Goal: Check status: Check status

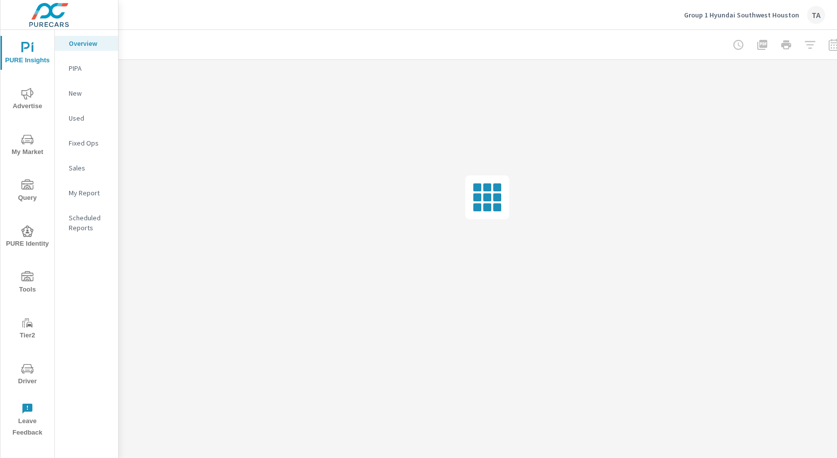
click at [32, 99] on icon "nav menu" at bounding box center [27, 94] width 12 height 12
click at [84, 167] on p "Video" at bounding box center [89, 168] width 41 height 10
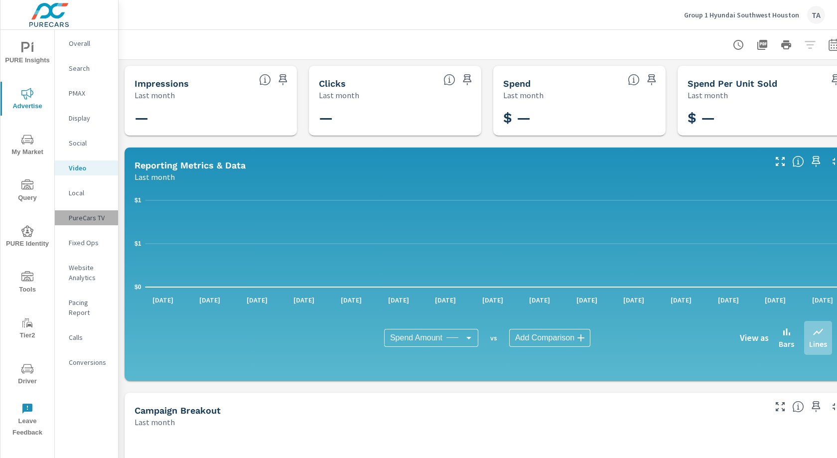
click at [91, 213] on p "PureCars TV" at bounding box center [89, 218] width 41 height 10
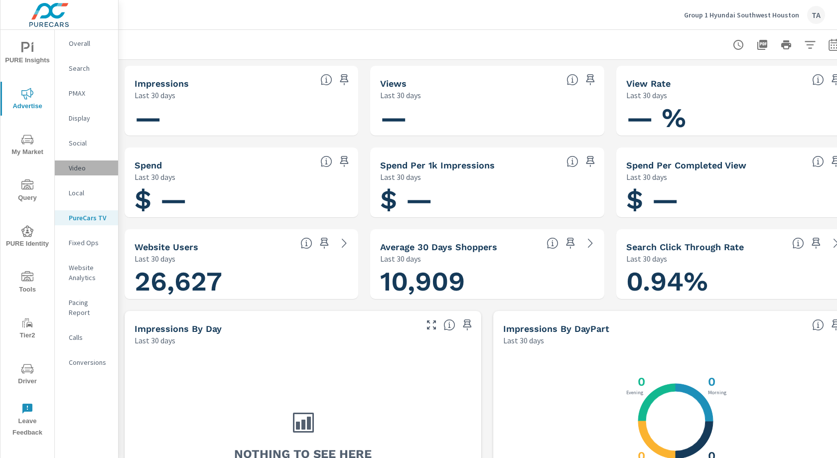
click at [87, 171] on p "Video" at bounding box center [89, 168] width 41 height 10
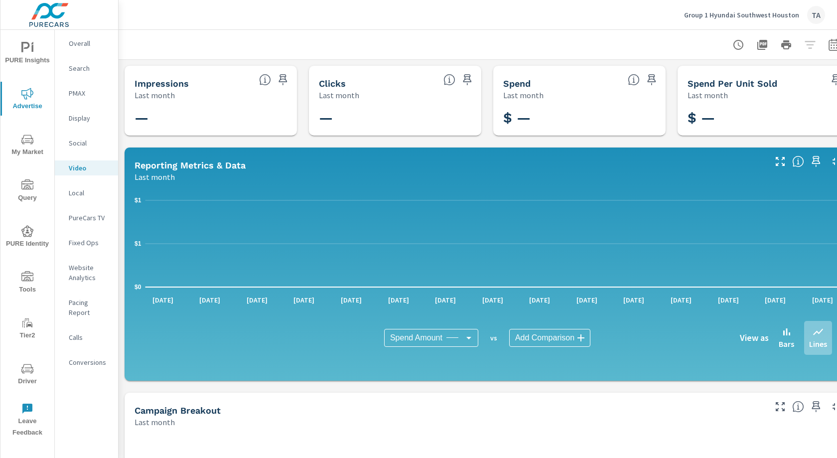
scroll to position [0, 18]
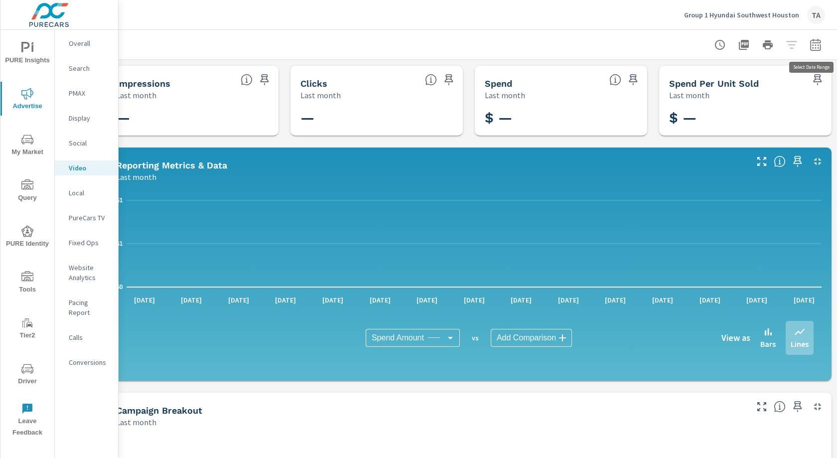
click at [813, 45] on icon "button" at bounding box center [816, 45] width 12 height 12
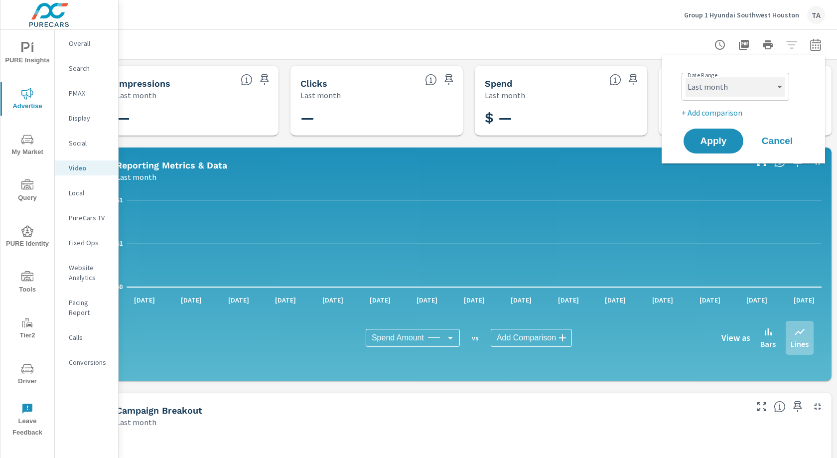
click at [714, 96] on select "Custom [DATE] Last week Last 7 days Last 14 days Last 30 days Last 45 days Last…" at bounding box center [736, 87] width 100 height 20
click at [686, 77] on select "Custom [DATE] Last week Last 7 days Last 14 days Last 30 days Last 45 days Last…" at bounding box center [736, 87] width 100 height 20
select select "Last 30 days"
click at [724, 138] on span "Apply" at bounding box center [713, 141] width 41 height 9
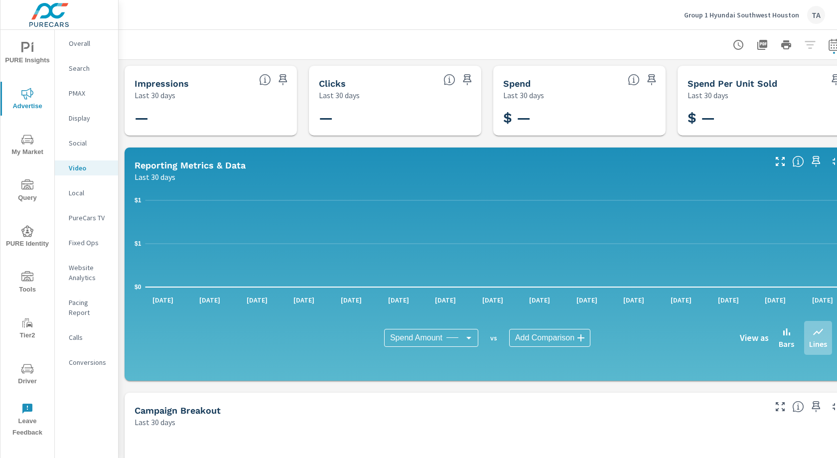
click at [88, 193] on p "Local" at bounding box center [89, 193] width 41 height 10
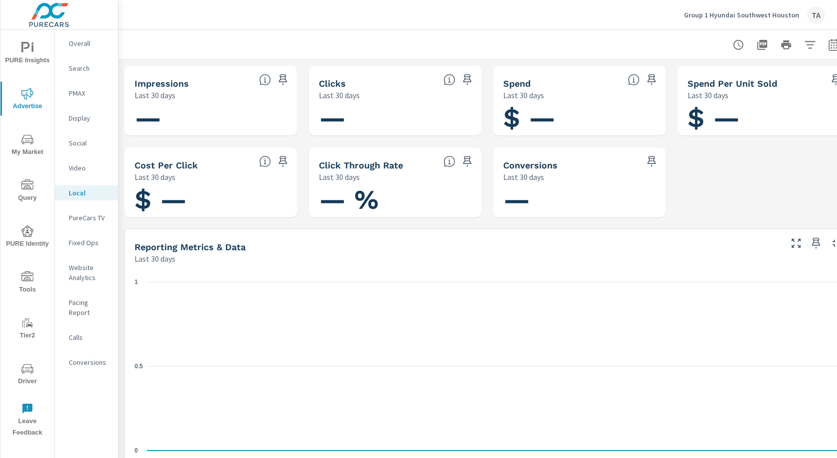
click at [87, 221] on p "PureCars TV" at bounding box center [89, 218] width 41 height 10
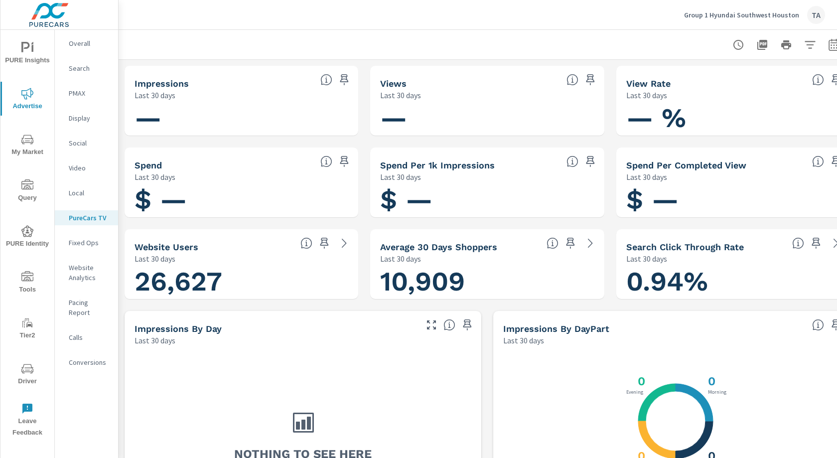
click at [83, 115] on p "Display" at bounding box center [89, 118] width 41 height 10
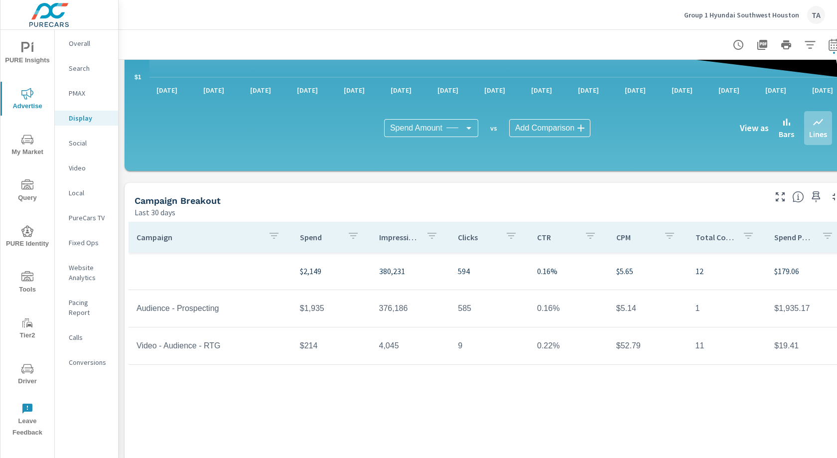
scroll to position [256, 0]
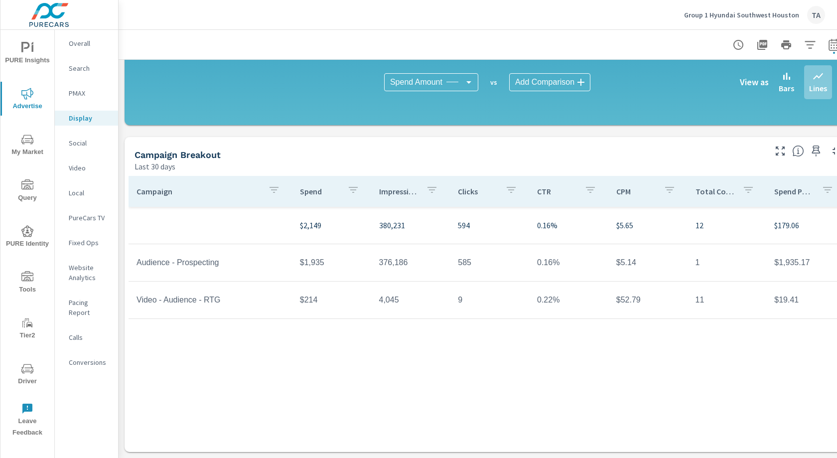
click at [768, 19] on div "Group 1 Hyundai Southwest Houston TA" at bounding box center [754, 15] width 141 height 18
